Goal: Task Accomplishment & Management: Manage account settings

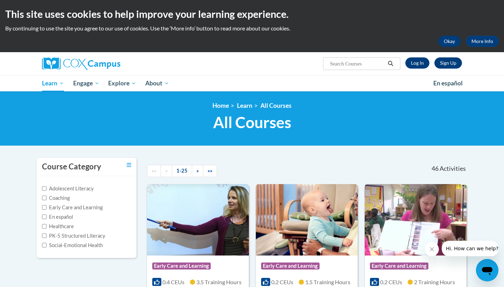
click at [452, 41] on button "Okay" at bounding box center [449, 41] width 22 height 11
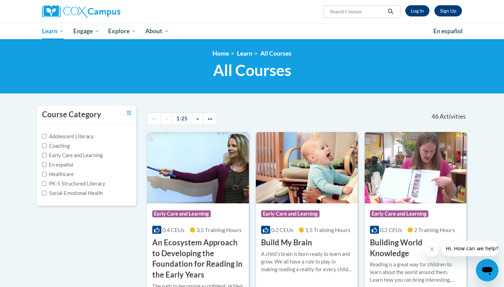
click at [419, 9] on link "Log In" at bounding box center [417, 10] width 24 height 11
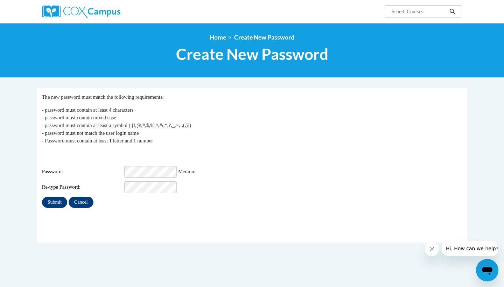
click at [56, 198] on input "Submit" at bounding box center [54, 202] width 25 height 11
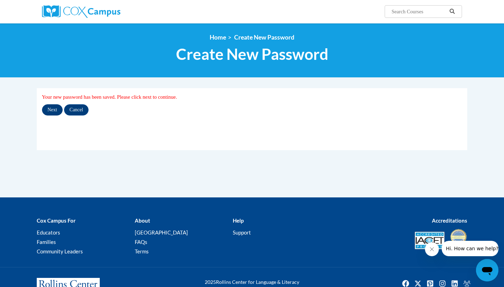
click at [55, 109] on input "Next" at bounding box center [52, 109] width 21 height 11
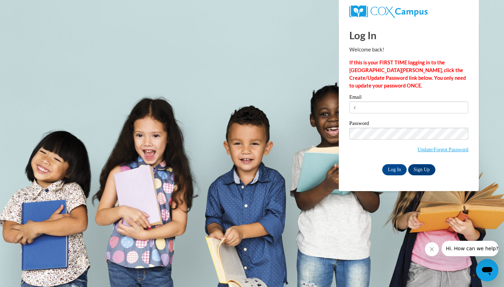
type input "c"
